Goal: Transaction & Acquisition: Purchase product/service

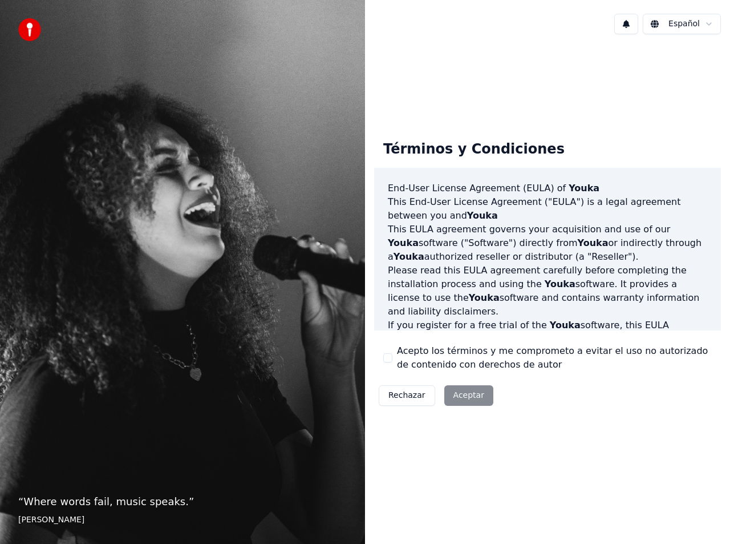
click at [388, 358] on button "Acepto los términos y me comprometo a evitar el uso no autorizado de contenido …" at bounding box center [387, 357] width 9 height 9
click at [473, 395] on button "Aceptar" at bounding box center [469, 395] width 49 height 21
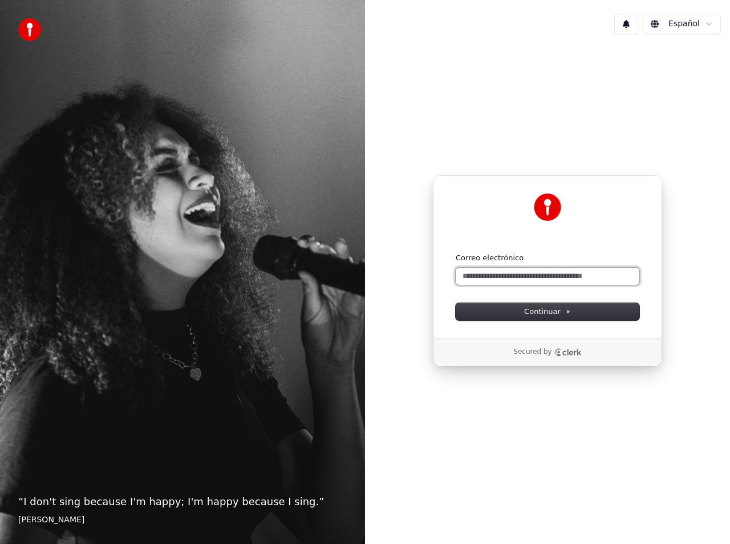
click at [598, 277] on input "Correo electrónico" at bounding box center [548, 276] width 184 height 17
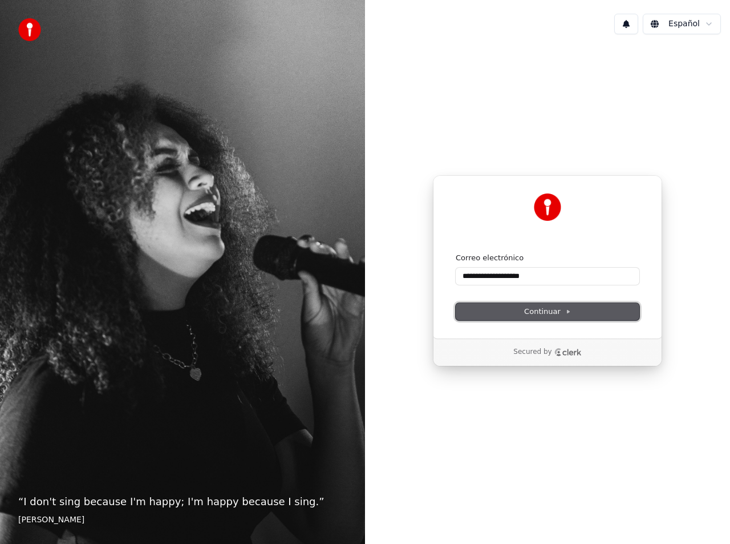
click at [574, 315] on button "Continuar" at bounding box center [548, 311] width 184 height 17
type input "**********"
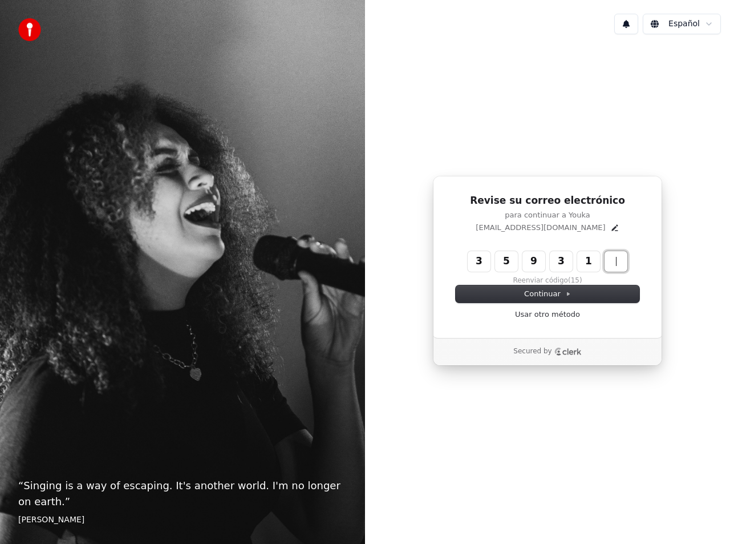
type input "******"
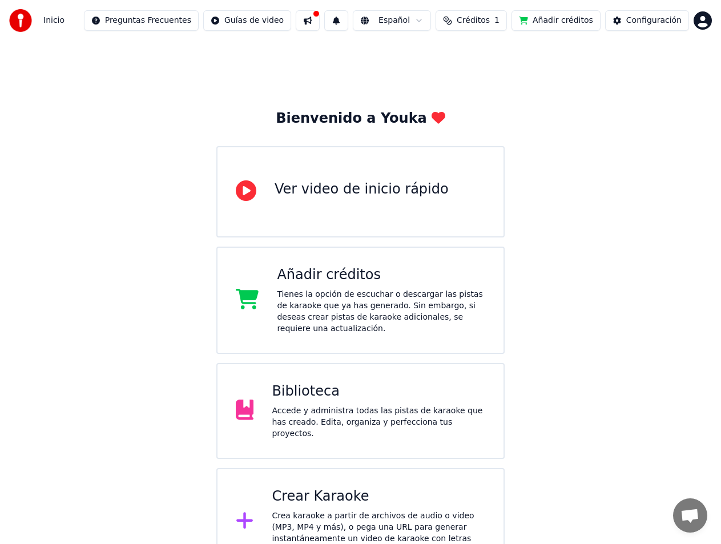
scroll to position [4, 0]
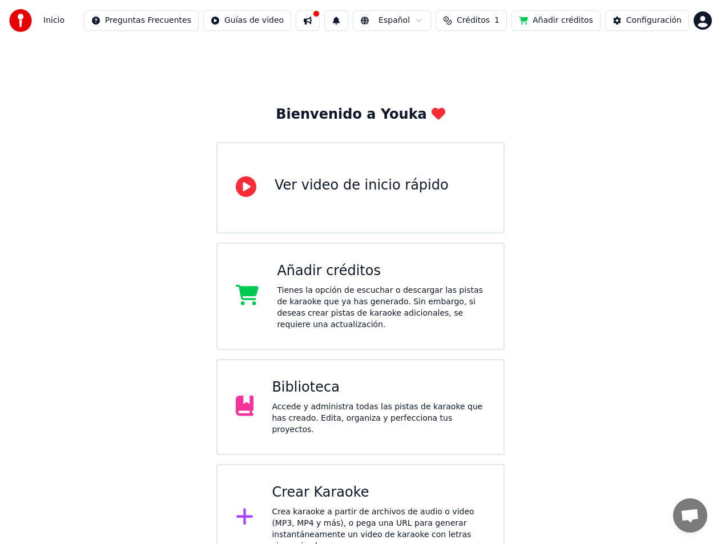
click at [379, 401] on div "Accede y administra todas las pistas de karaoke que has creado. Edita, organiza…" at bounding box center [378, 418] width 213 height 34
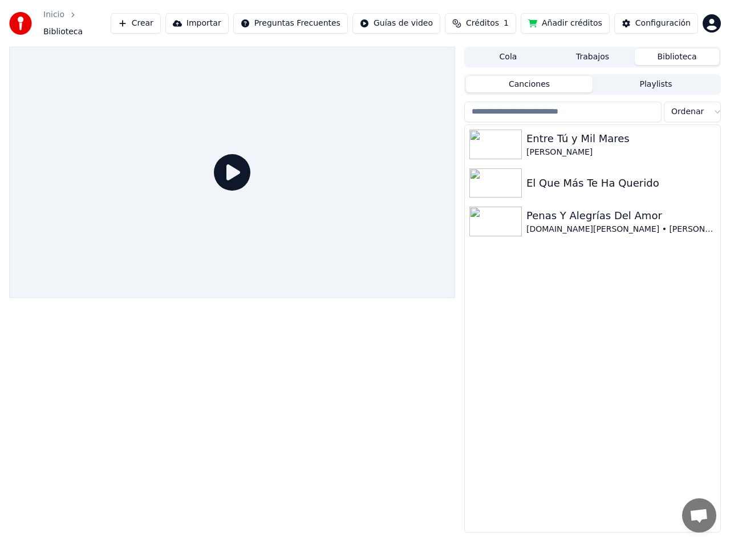
click at [497, 22] on span "Créditos" at bounding box center [482, 23] width 33 height 11
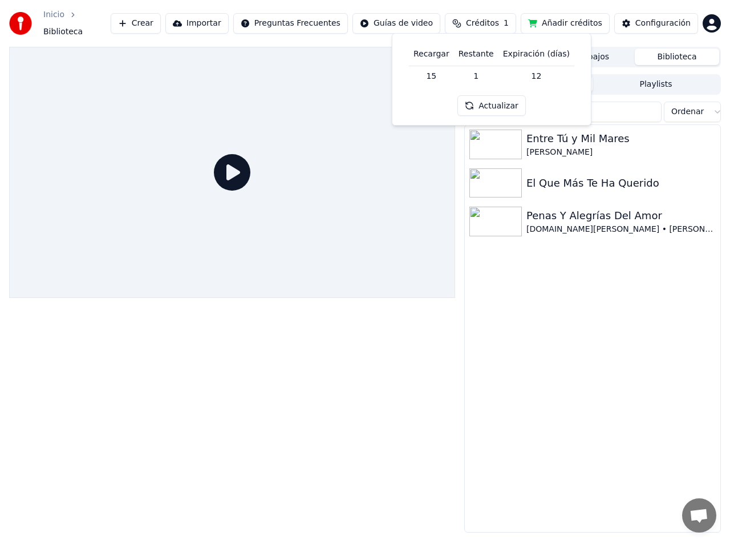
click at [492, 107] on button "Actualizar" at bounding box center [492, 105] width 68 height 21
click at [608, 304] on div "Entre Tú y Mil Mares Sergio Dalma El Que Más Te Ha Querido Penas Y Alegrías Del…" at bounding box center [593, 328] width 256 height 407
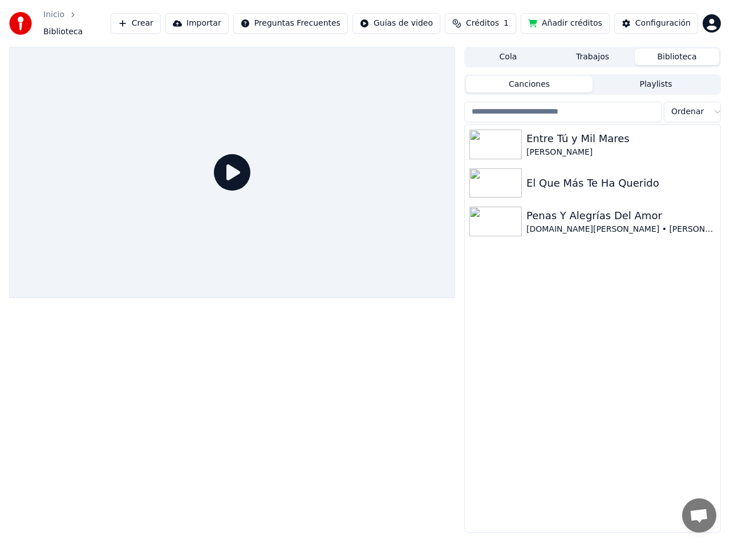
click at [53, 19] on link "Inicio" at bounding box center [53, 14] width 21 height 11
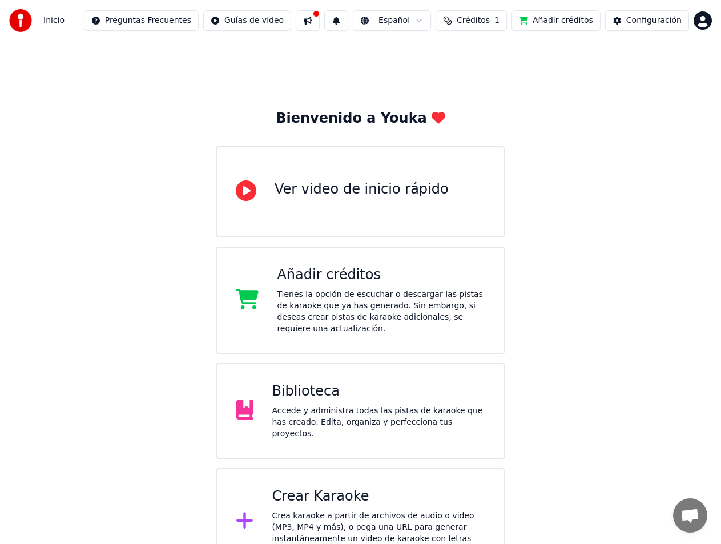
scroll to position [4, 0]
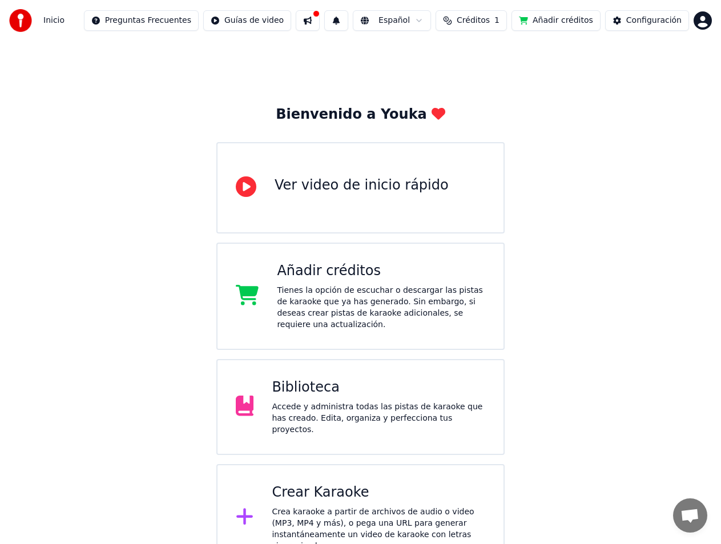
click at [402, 294] on div "Tienes la opción de escuchar o descargar las pistas de karaoke que ya has gener…" at bounding box center [381, 308] width 208 height 46
